Goal: Information Seeking & Learning: Find specific page/section

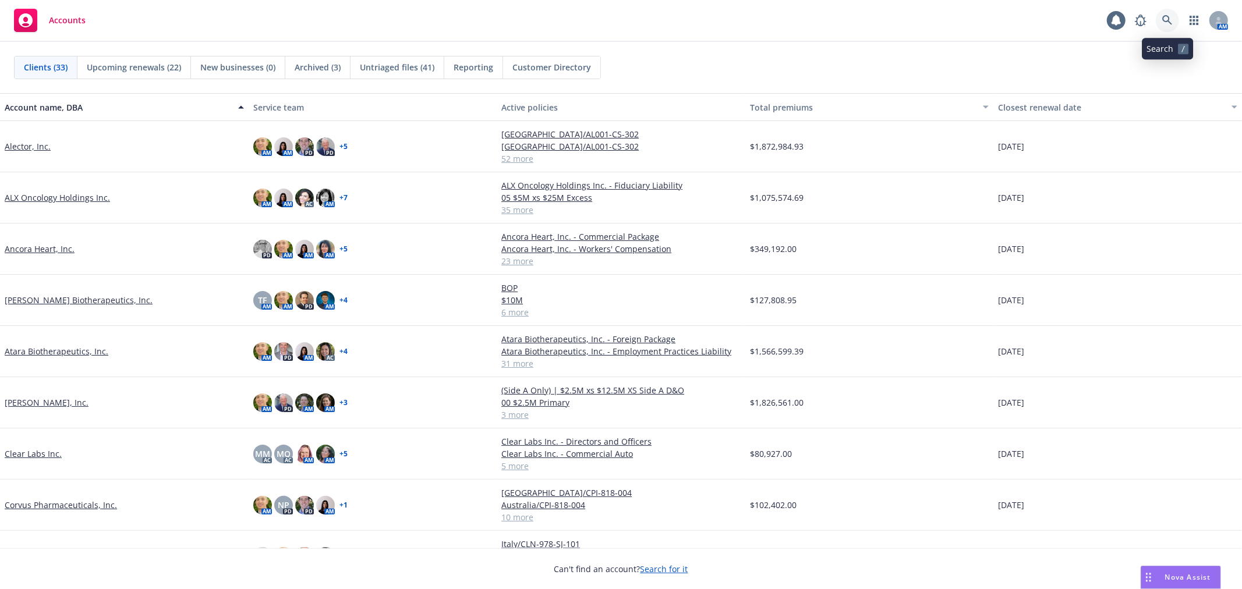
click at [1169, 25] on icon at bounding box center [1167, 20] width 10 height 10
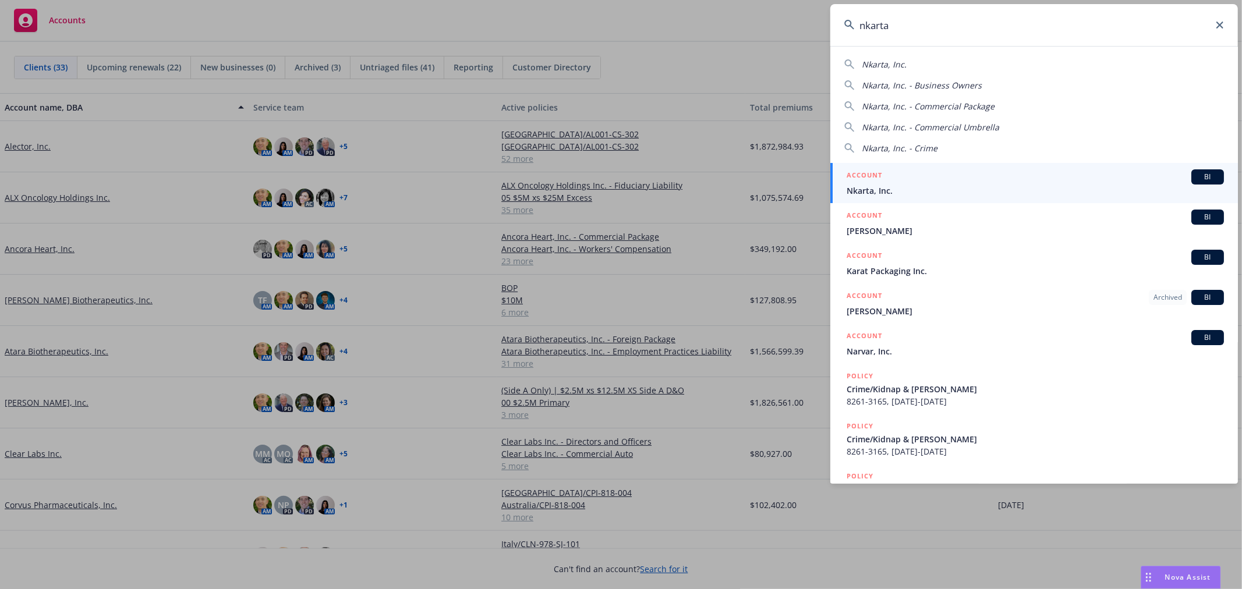
type input "nkarta"
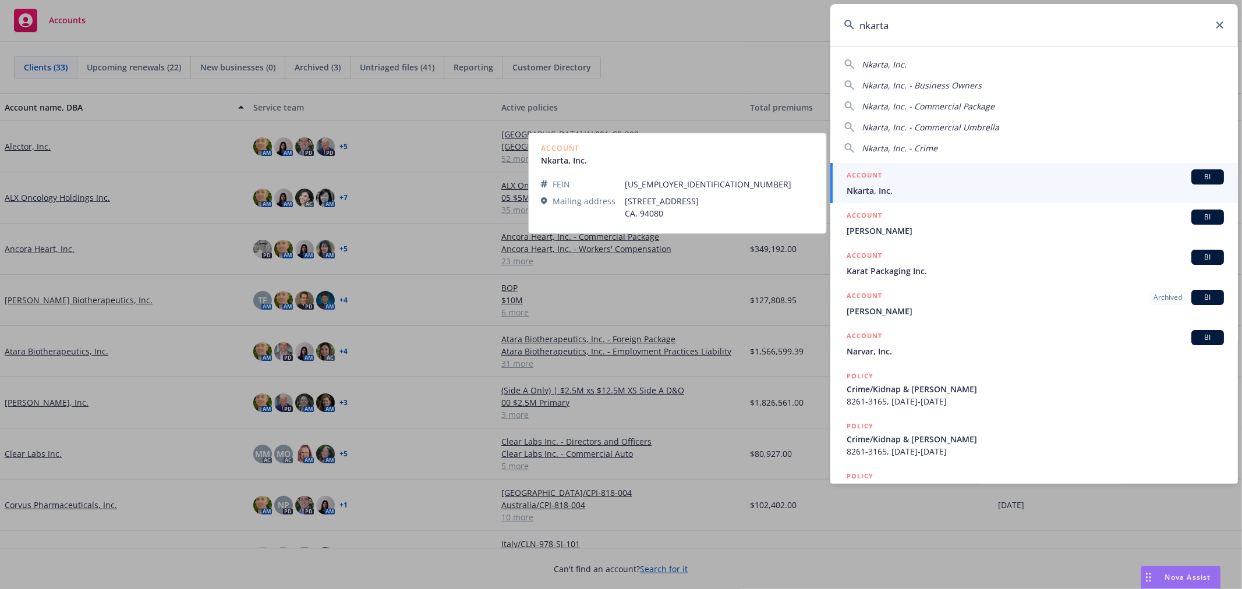
click at [880, 197] on link "ACCOUNT BI Nkarta, Inc." at bounding box center [1034, 183] width 408 height 40
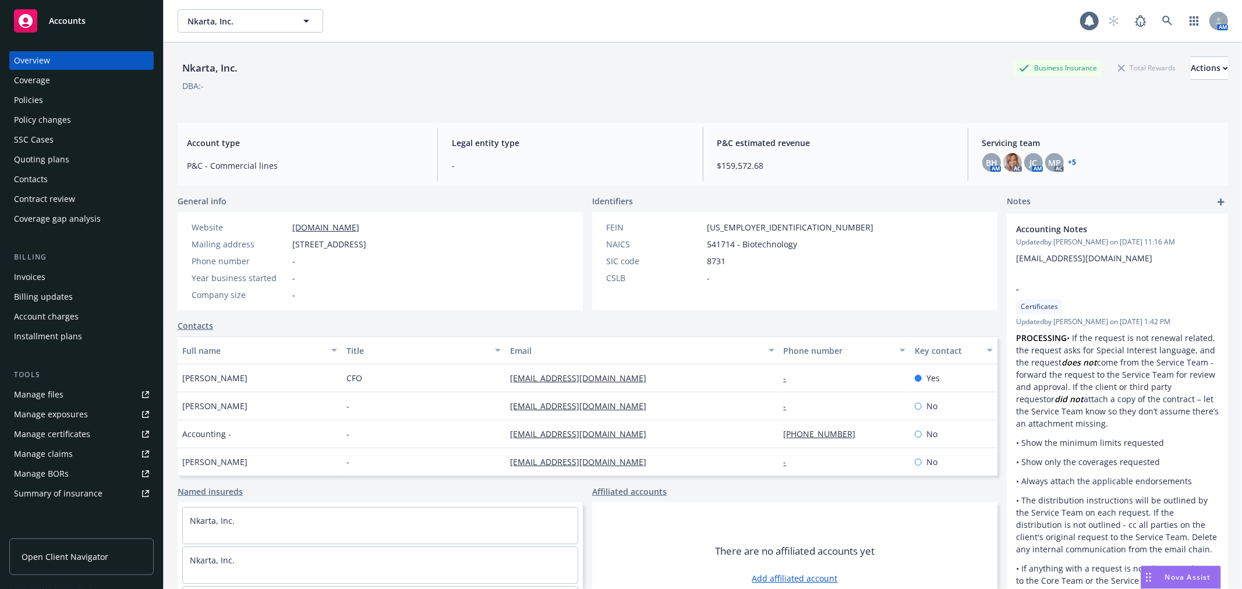
click at [51, 107] on div "Policies" at bounding box center [81, 100] width 135 height 19
click at [62, 399] on link "Manage files" at bounding box center [81, 394] width 144 height 19
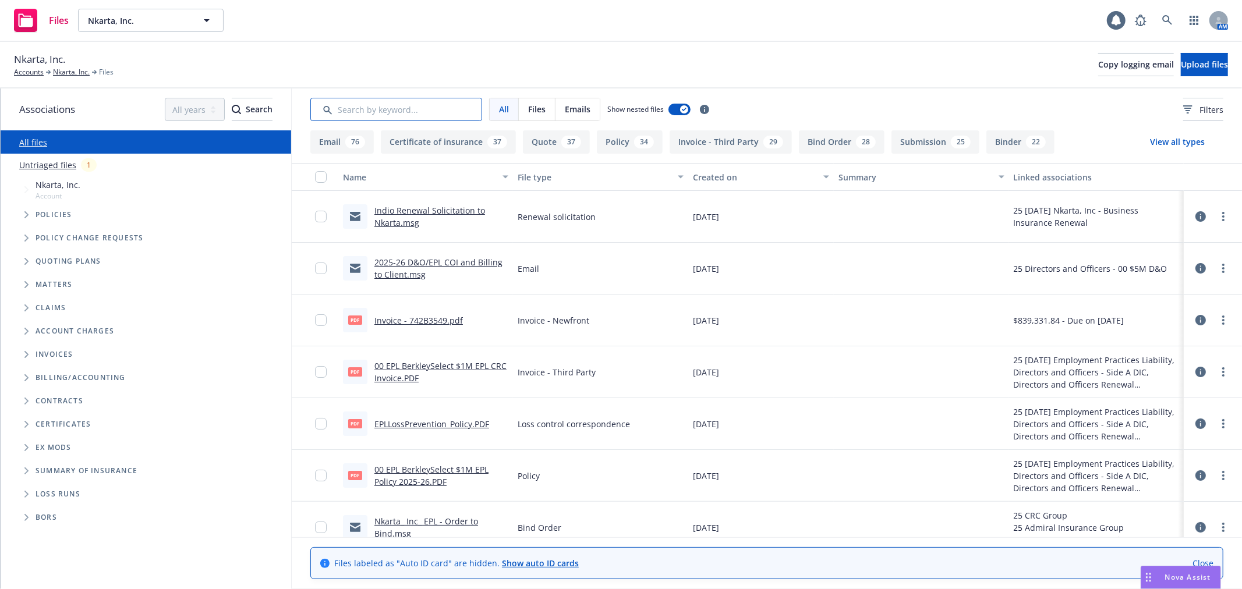
click at [431, 109] on input "Search by keyword..." at bounding box center [396, 109] width 172 height 23
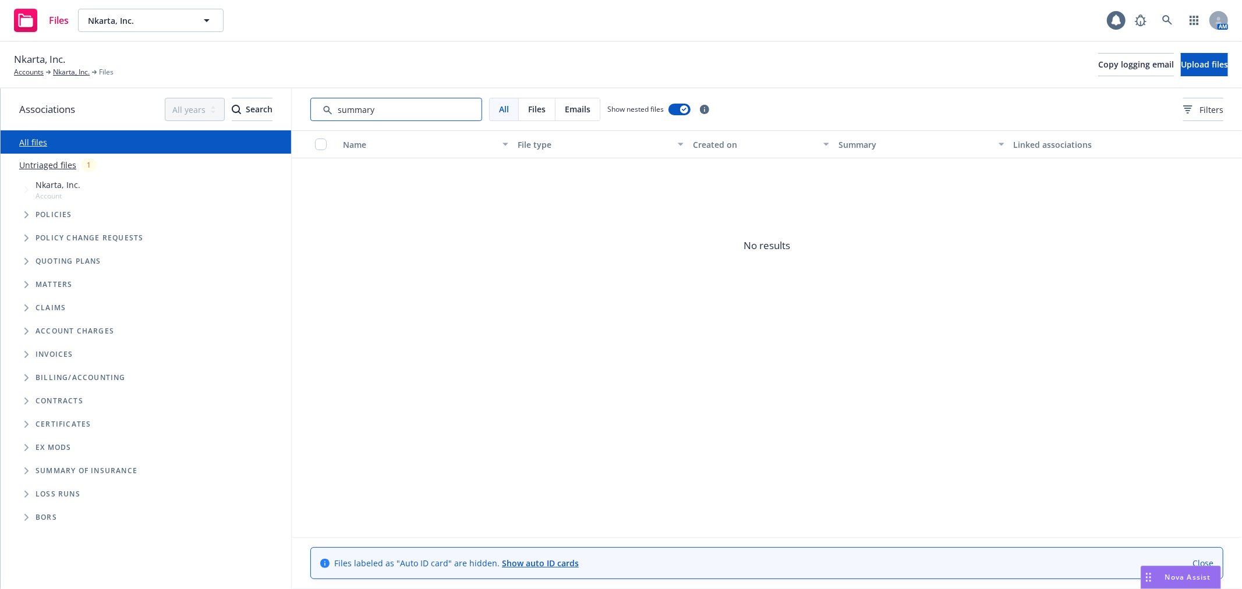
type input "summary"
click at [155, 49] on div "Nkarta, Inc. Accounts Nkarta, Inc. Files Copy logging email Upload files" at bounding box center [621, 65] width 1242 height 47
click at [57, 71] on link "Nkarta, Inc." at bounding box center [71, 72] width 37 height 10
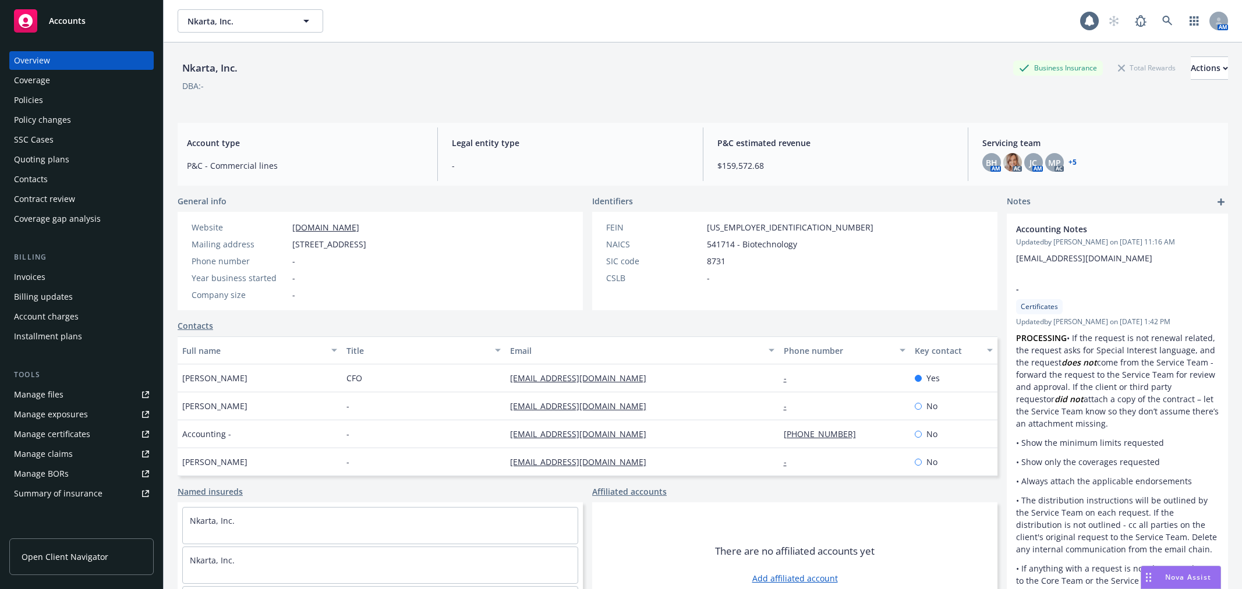
click at [45, 108] on div "Policies" at bounding box center [81, 100] width 135 height 19
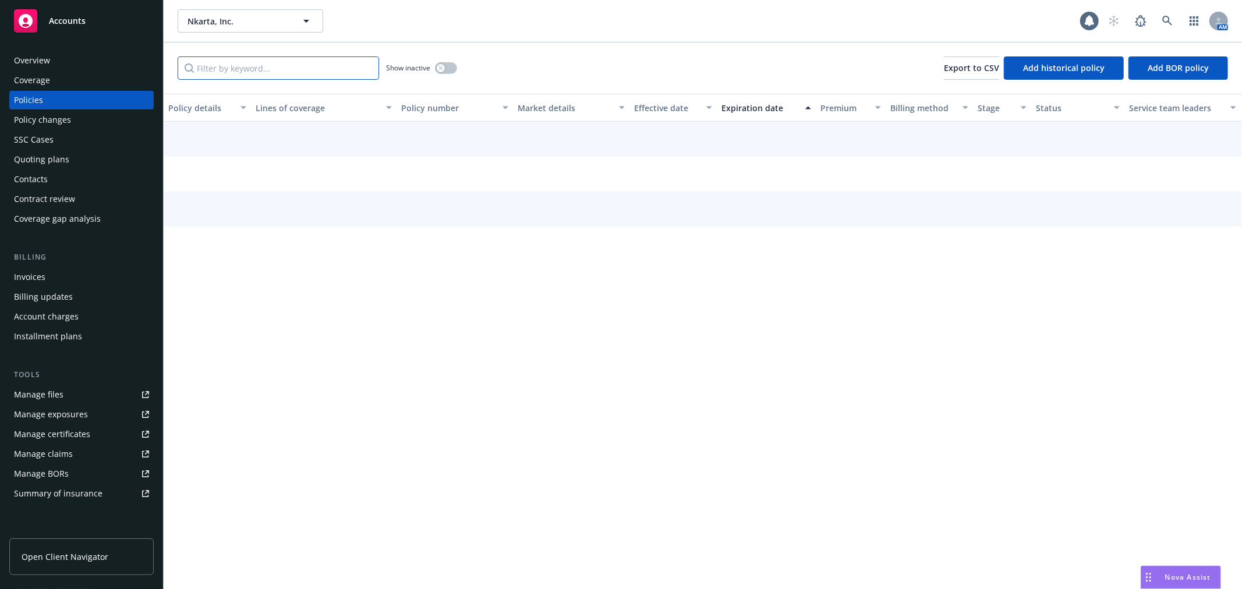
click at [262, 65] on input "Filter by keyword..." at bounding box center [278, 67] width 201 height 23
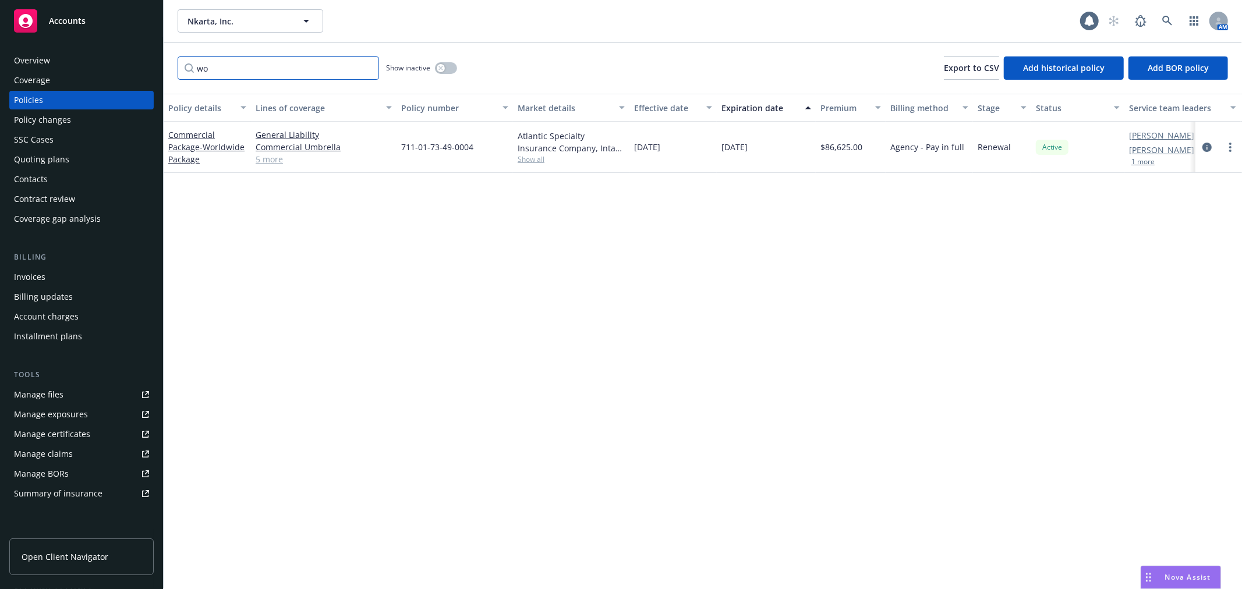
type input "w"
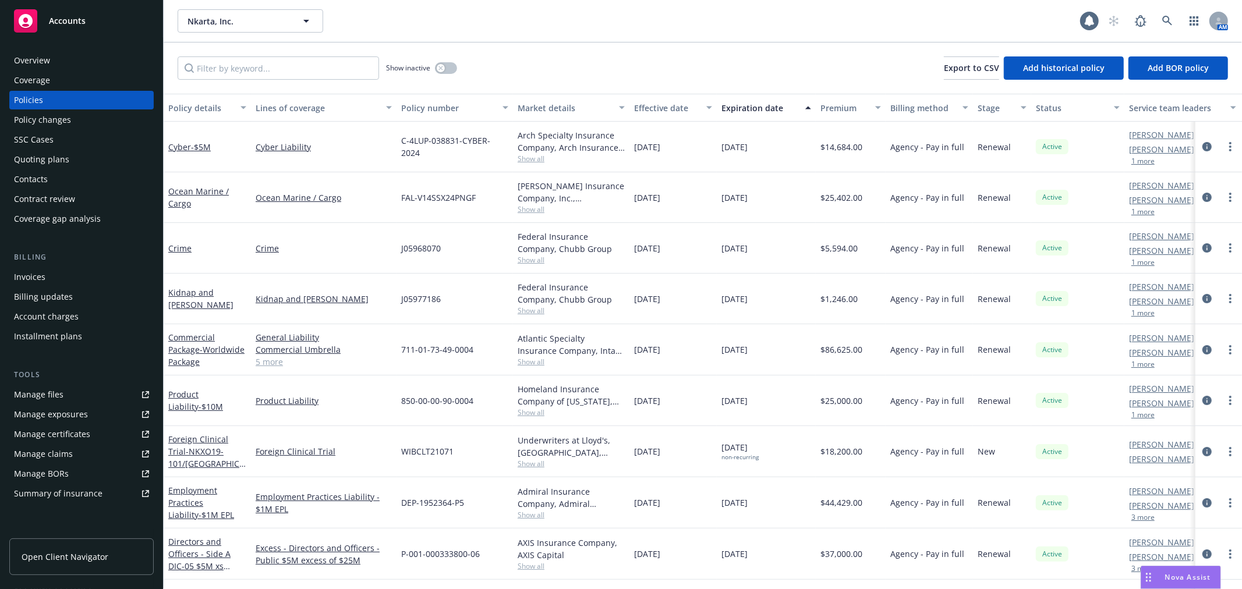
click at [888, 15] on div "Nkarta, Inc. Nkarta, Inc." at bounding box center [629, 20] width 902 height 23
